Goal: Find specific page/section: Find specific page/section

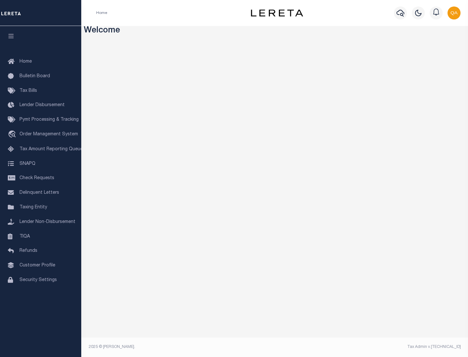
click at [41, 178] on span "Check Requests" at bounding box center [36, 178] width 35 height 5
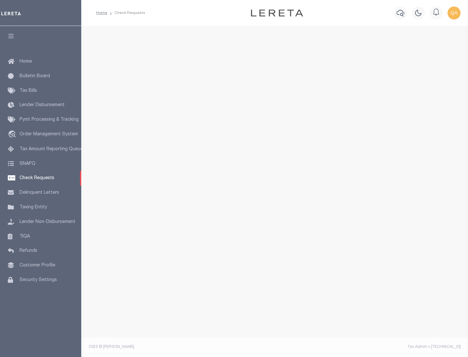
select select "50"
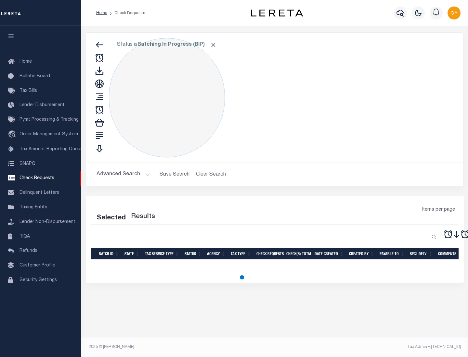
select select "50"
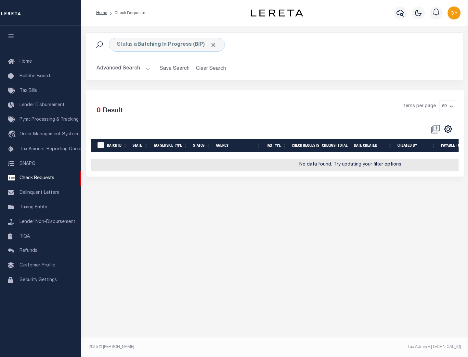
click at [213, 45] on span "Click to Remove" at bounding box center [213, 45] width 7 height 7
